Goal: Information Seeking & Learning: Learn about a topic

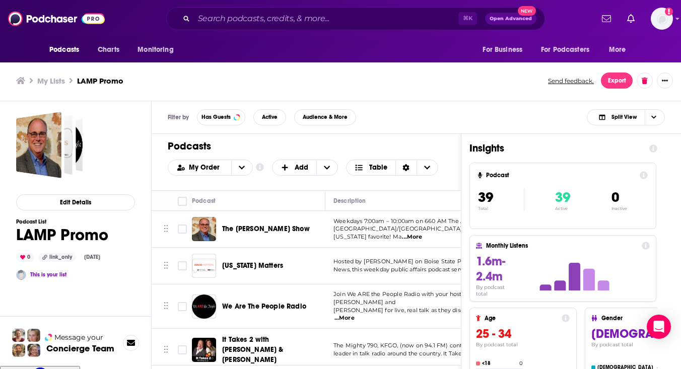
scroll to position [1311, 0]
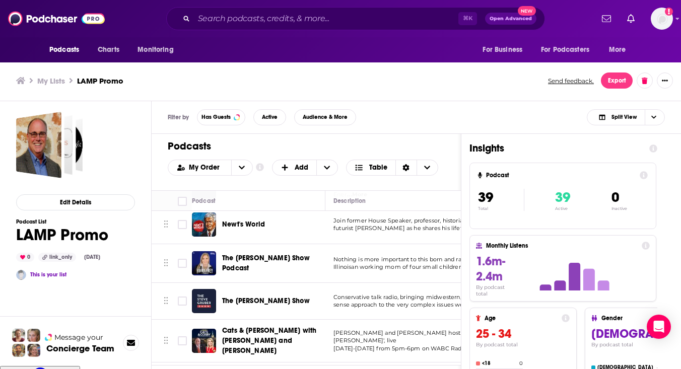
click at [494, 115] on div "Filter by Has Guests Active Audience & More Split View" at bounding box center [416, 117] width 529 height 33
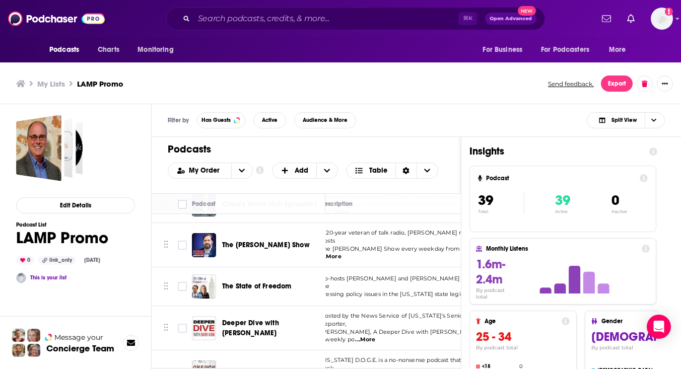
scroll to position [380, 13]
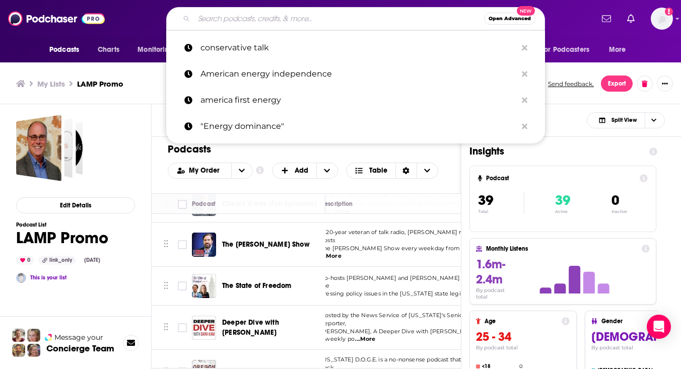
click at [263, 15] on input "Search podcasts, credits, & more..." at bounding box center [339, 19] width 290 height 16
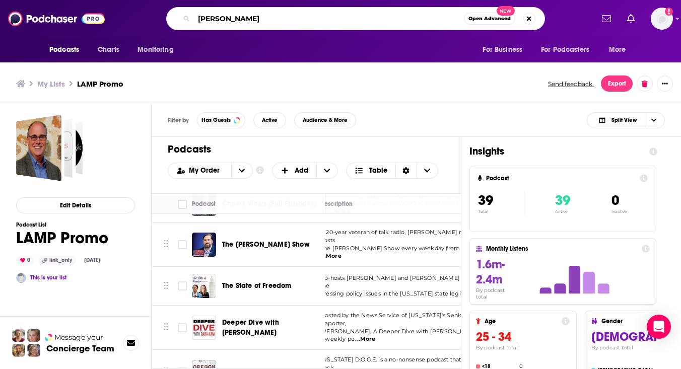
type input "[PERSON_NAME]"
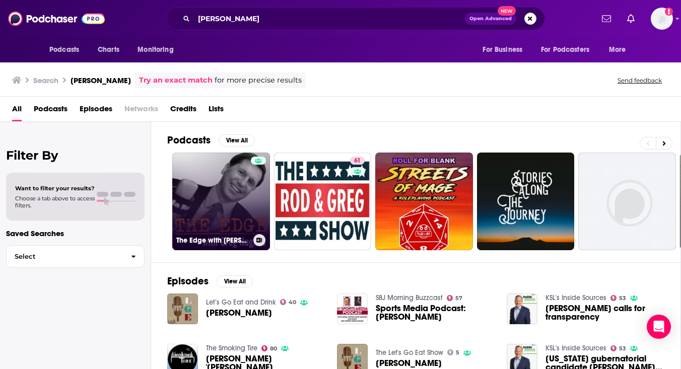
click at [227, 216] on link "The Edge with [PERSON_NAME]" at bounding box center [221, 202] width 98 height 98
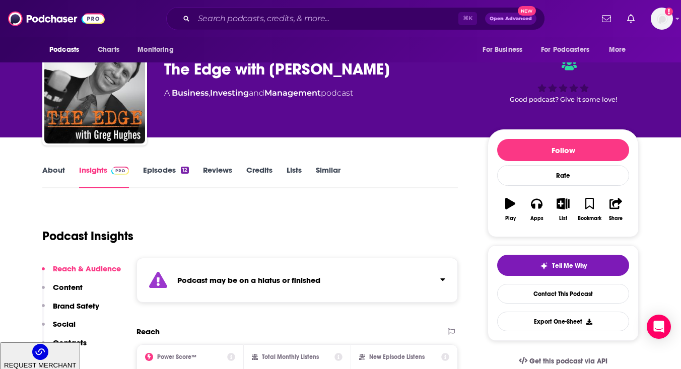
scroll to position [58, 0]
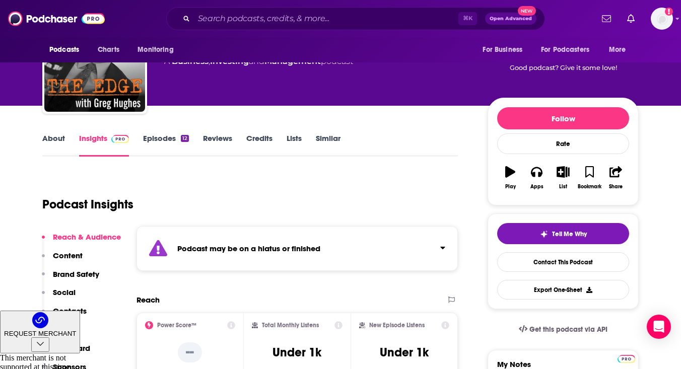
click at [62, 145] on link "About" at bounding box center [53, 144] width 23 height 23
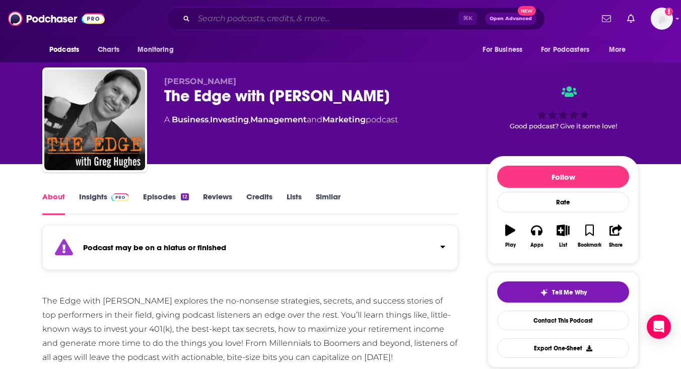
click at [226, 11] on input "Search podcasts, credits, & more..." at bounding box center [326, 19] width 264 height 16
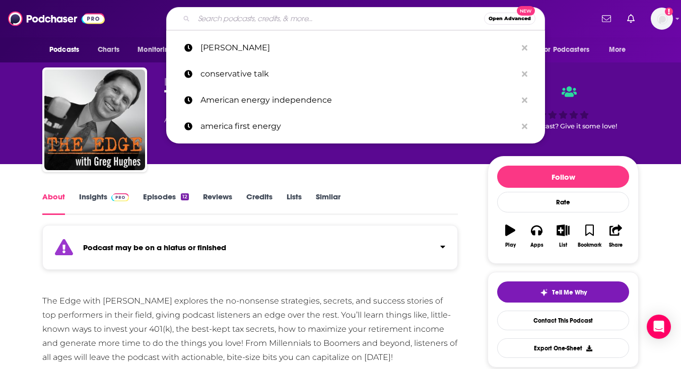
paste input "The Rod & [PERSON_NAME] Show"
type input "The Rod & [PERSON_NAME] Show"
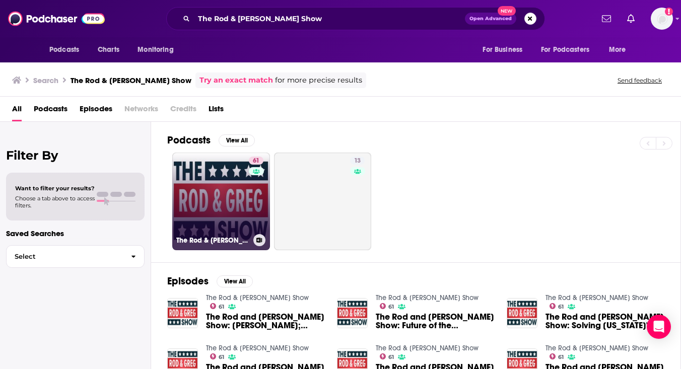
click at [245, 197] on link "61 The Rod & [PERSON_NAME] Show" at bounding box center [221, 202] width 98 height 98
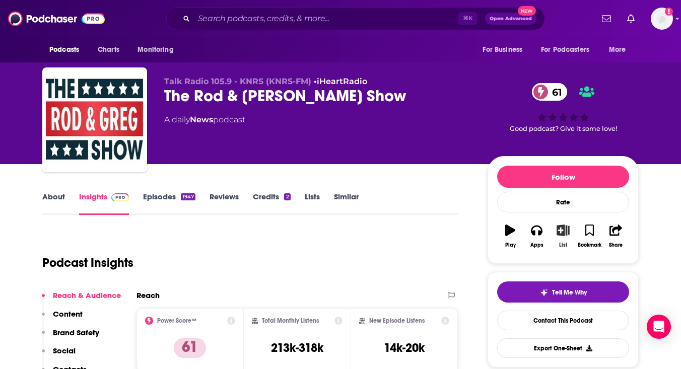
click at [565, 232] on icon "button" at bounding box center [563, 229] width 13 height 11
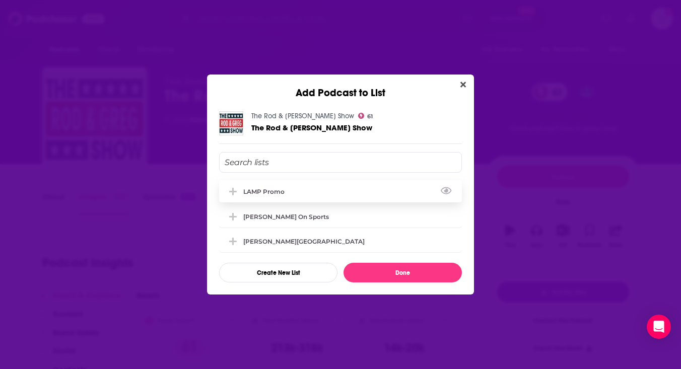
click at [286, 192] on div "LAMP Promo" at bounding box center [266, 192] width 47 height 8
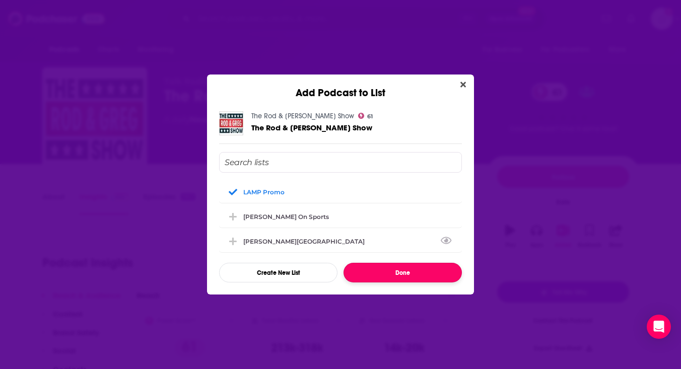
click at [435, 274] on button "Done" at bounding box center [402, 273] width 118 height 20
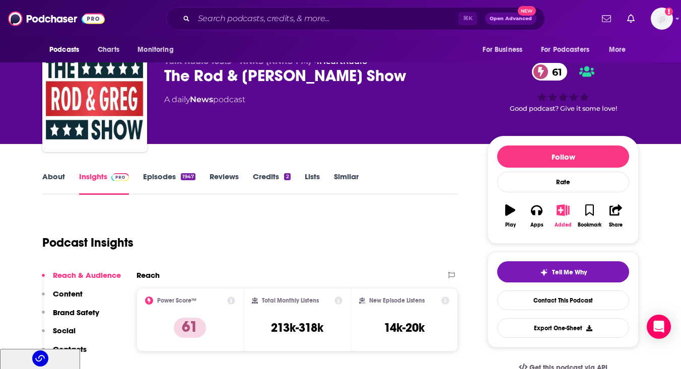
scroll to position [15, 0]
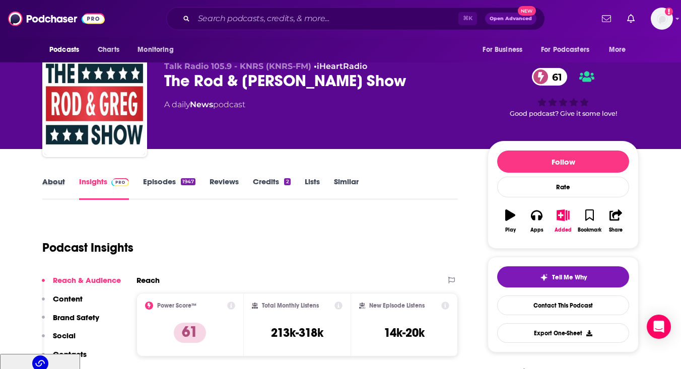
click at [69, 183] on div "About" at bounding box center [60, 188] width 37 height 23
click at [53, 183] on link "About" at bounding box center [53, 188] width 23 height 23
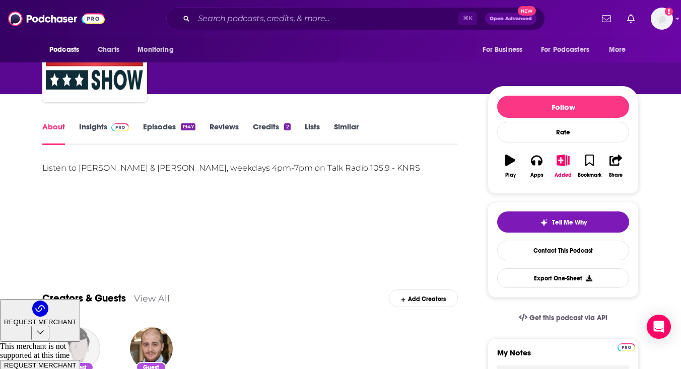
scroll to position [72, 0]
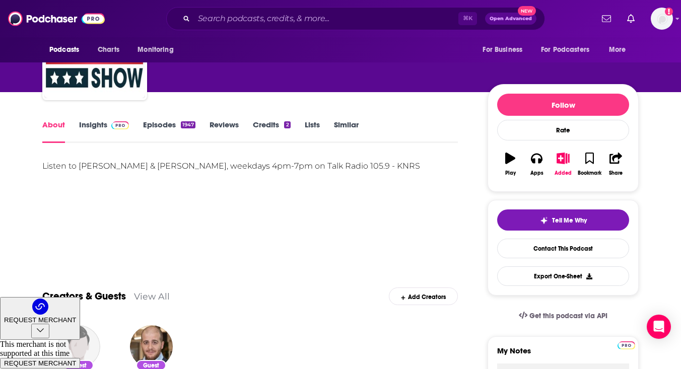
click at [96, 128] on link "Insights" at bounding box center [104, 131] width 50 height 23
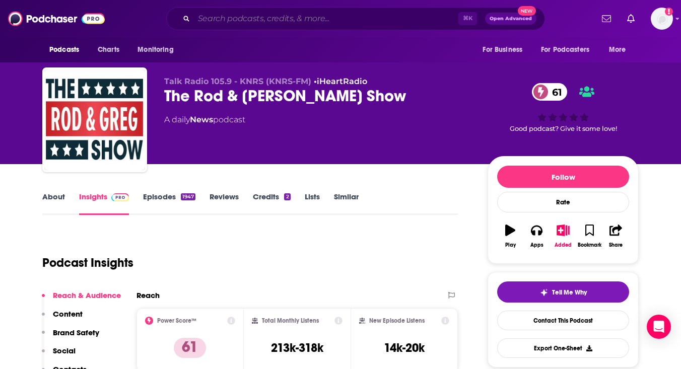
click at [276, 21] on input "Search podcasts, credits, & more..." at bounding box center [326, 19] width 264 height 16
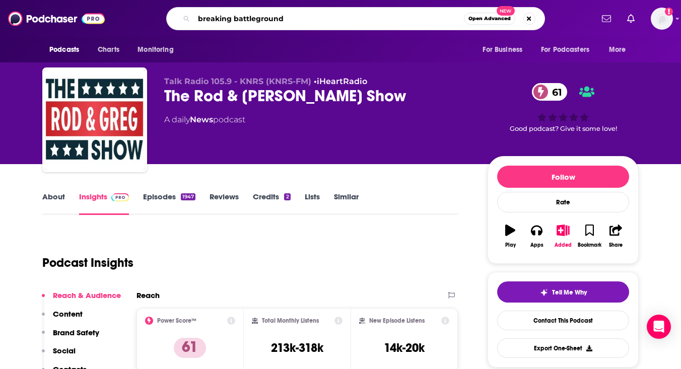
type input "breaking battlegrounds"
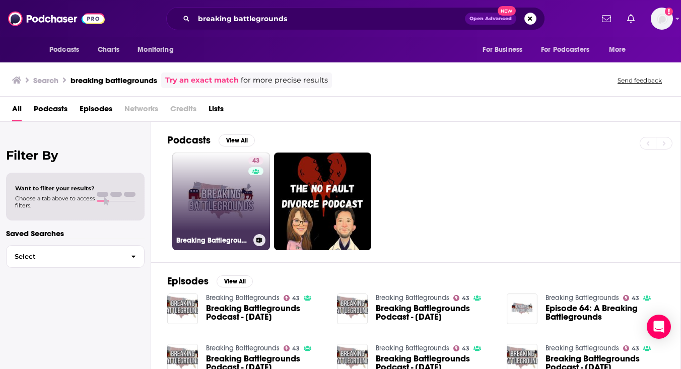
click at [205, 181] on link "43 Breaking Battlegrounds" at bounding box center [221, 202] width 98 height 98
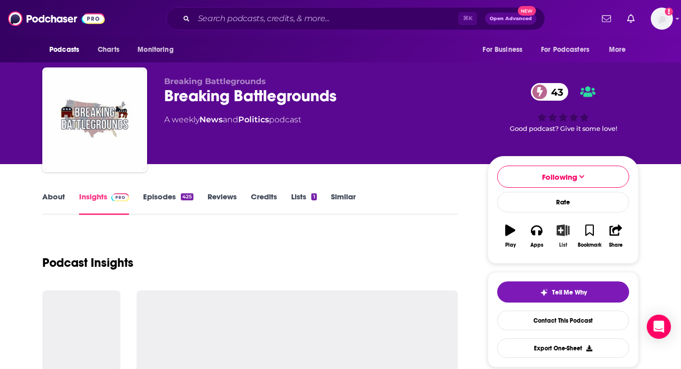
click at [555, 229] on button "List" at bounding box center [563, 236] width 26 height 36
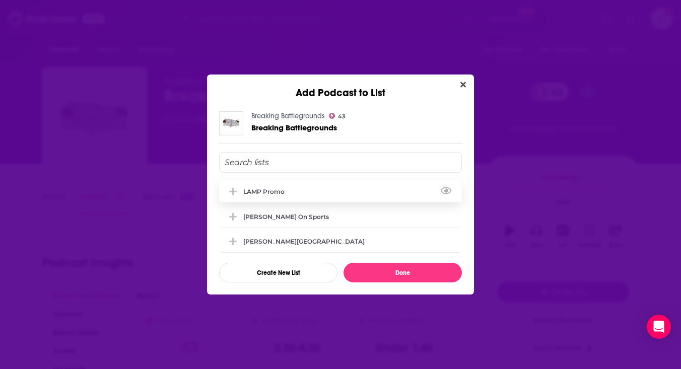
click at [378, 192] on div "LAMP Promo" at bounding box center [340, 191] width 243 height 22
click at [379, 235] on div "[PERSON_NAME][GEOGRAPHIC_DATA]" at bounding box center [340, 241] width 243 height 22
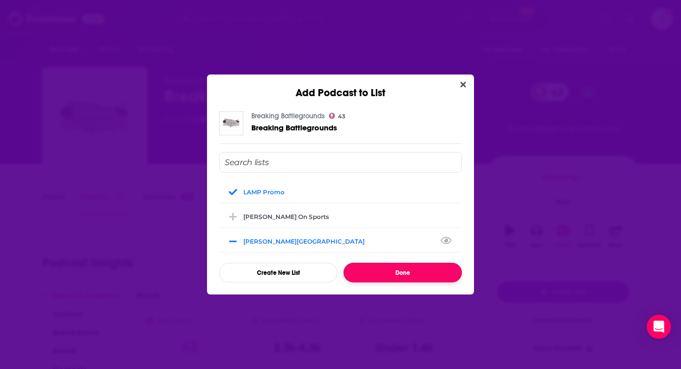
click at [406, 278] on button "Done" at bounding box center [402, 273] width 118 height 20
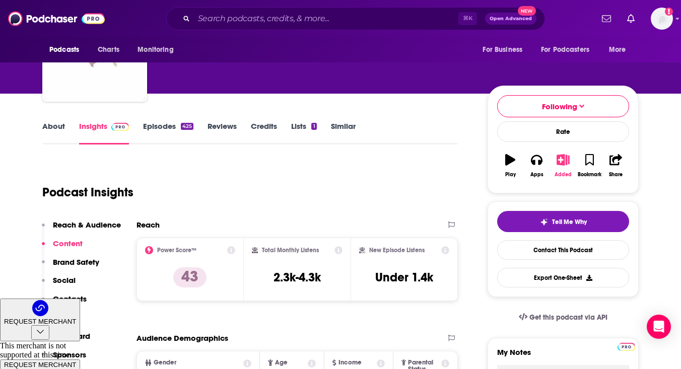
scroll to position [73, 0]
